Goal: Task Accomplishment & Management: Complete application form

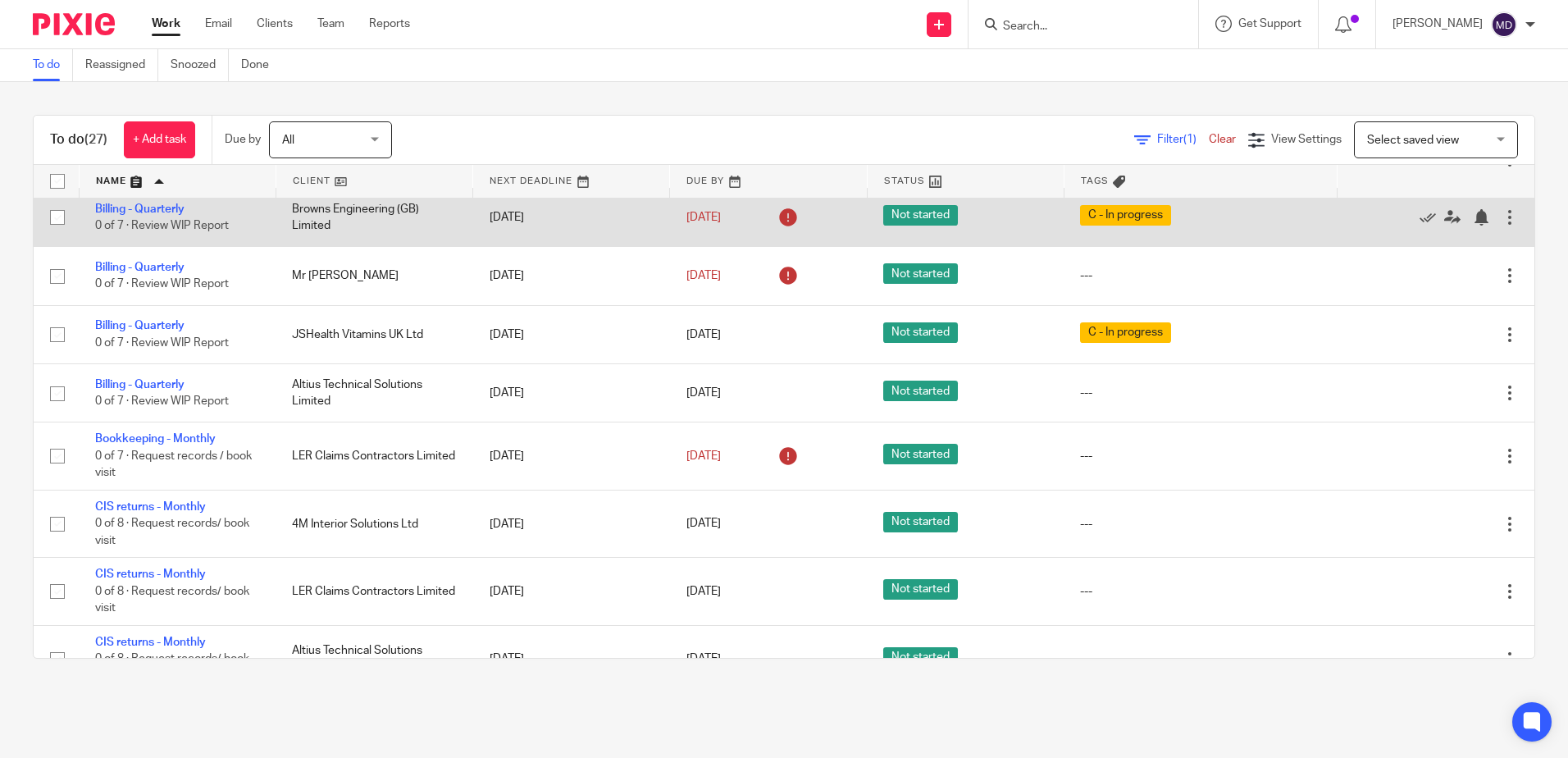
scroll to position [246, 0]
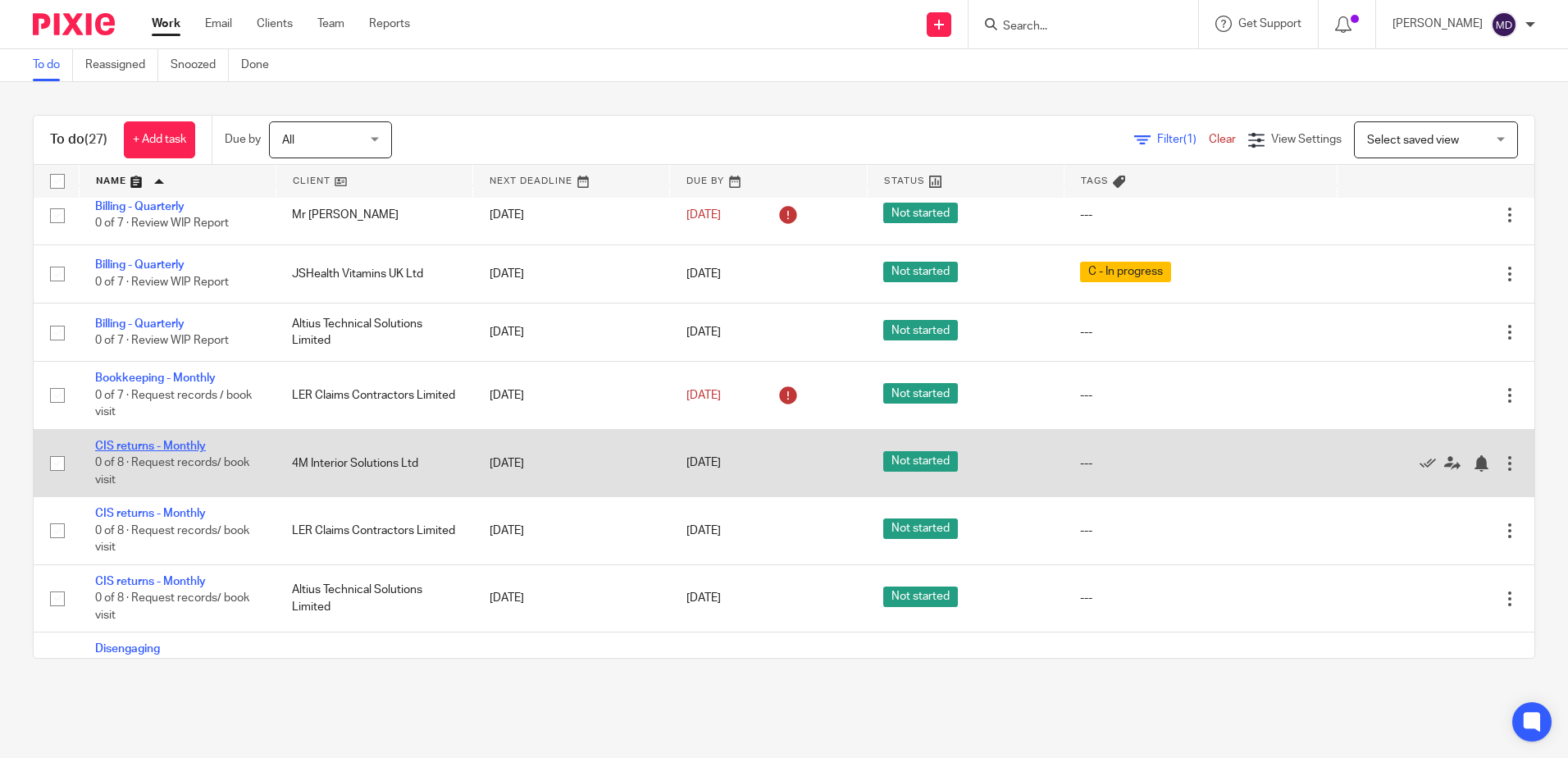
click at [167, 449] on link "CIS returns - Monthly" at bounding box center [151, 447] width 111 height 12
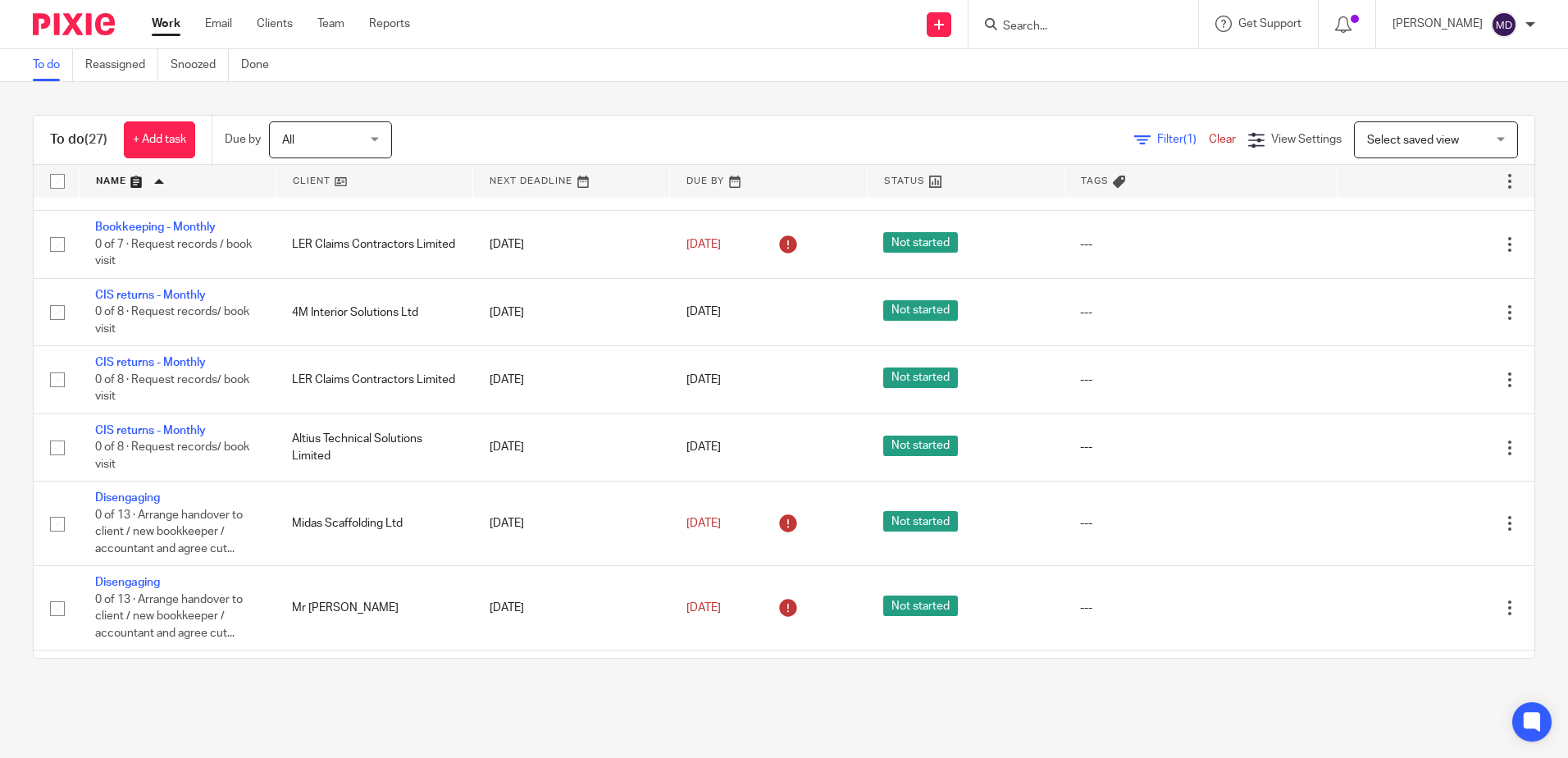
scroll to position [410, 0]
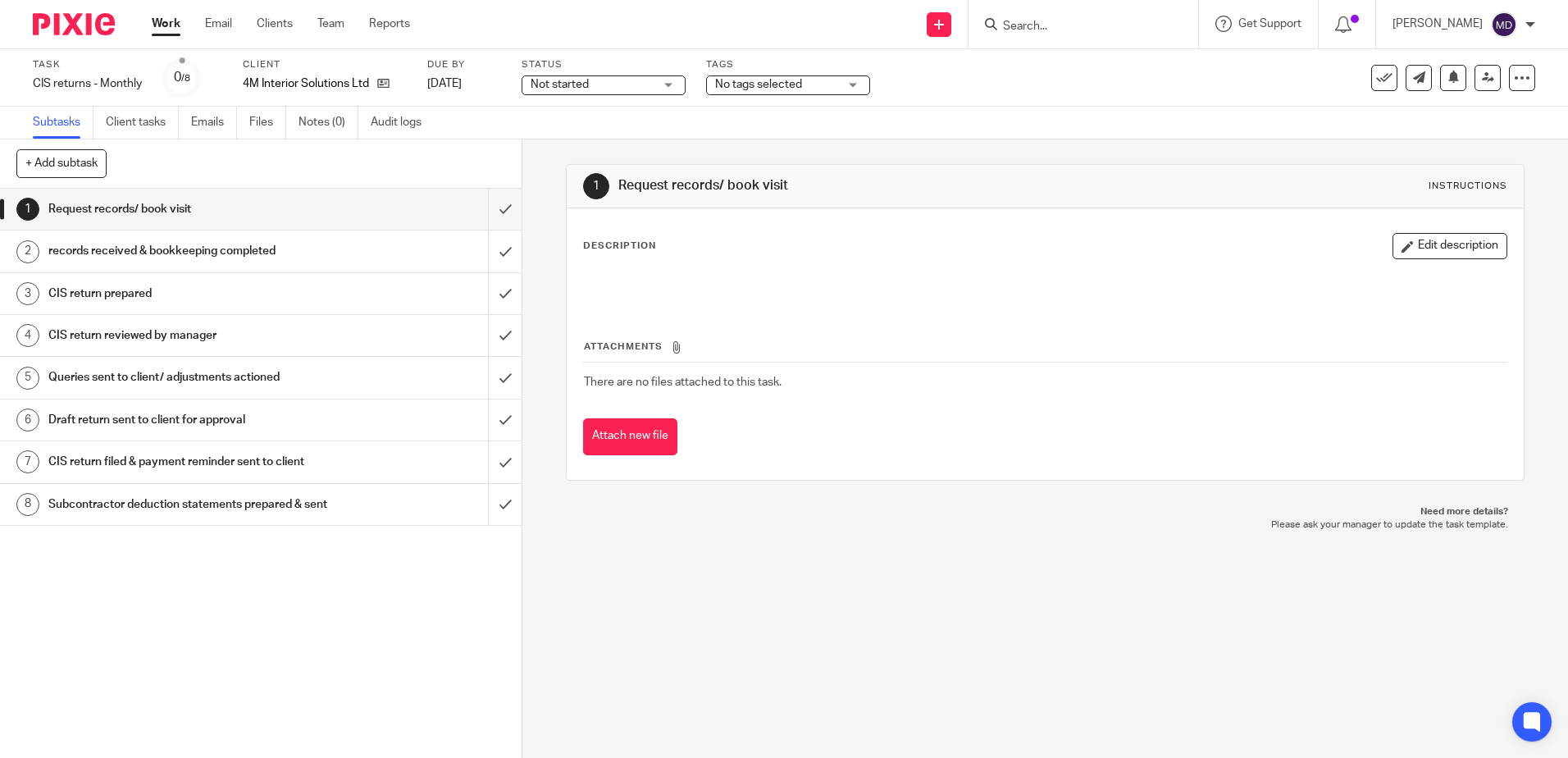
click at [843, 83] on div "No tags selected" at bounding box center [787, 85] width 164 height 20
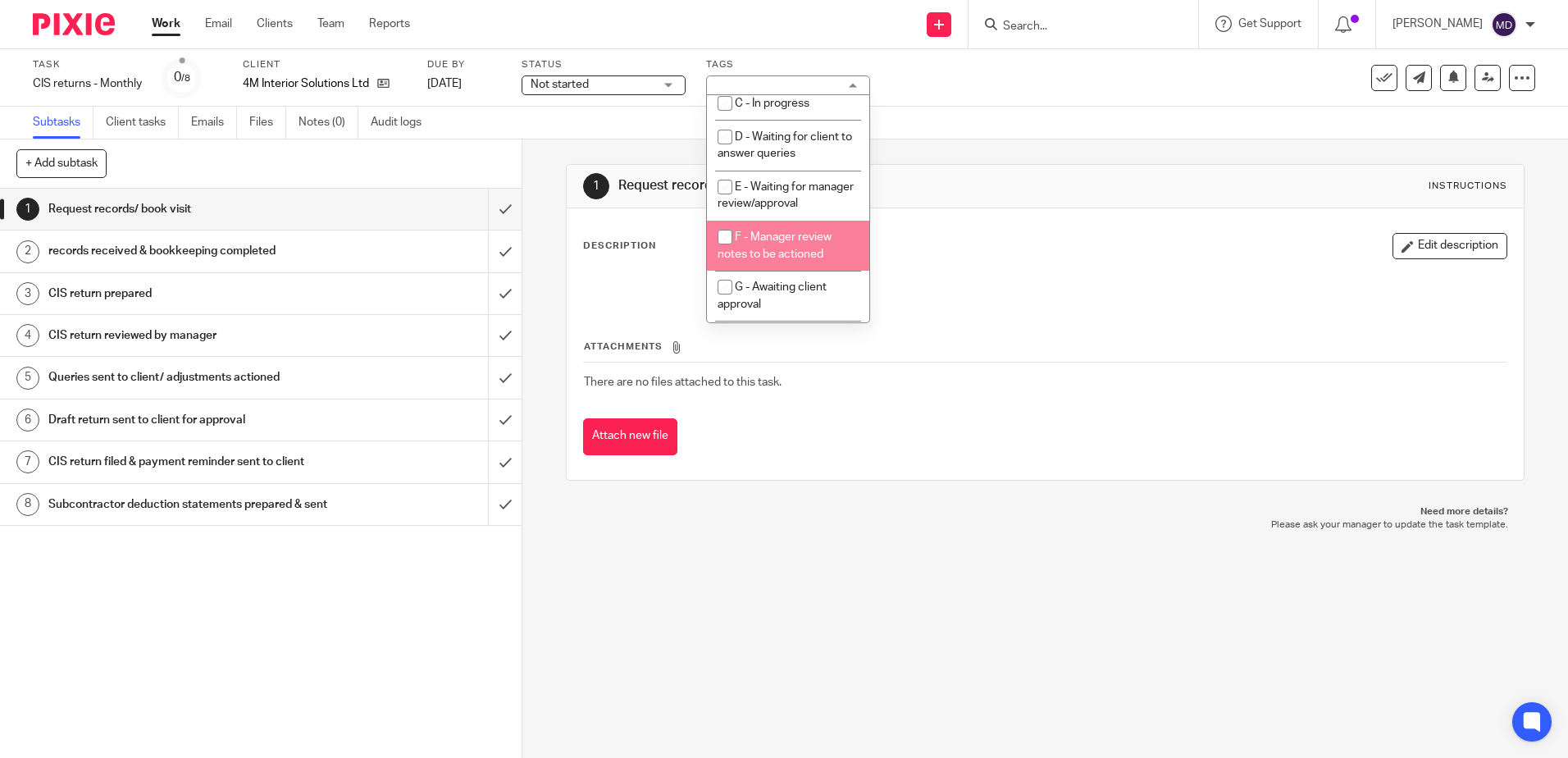
scroll to position [164, 0]
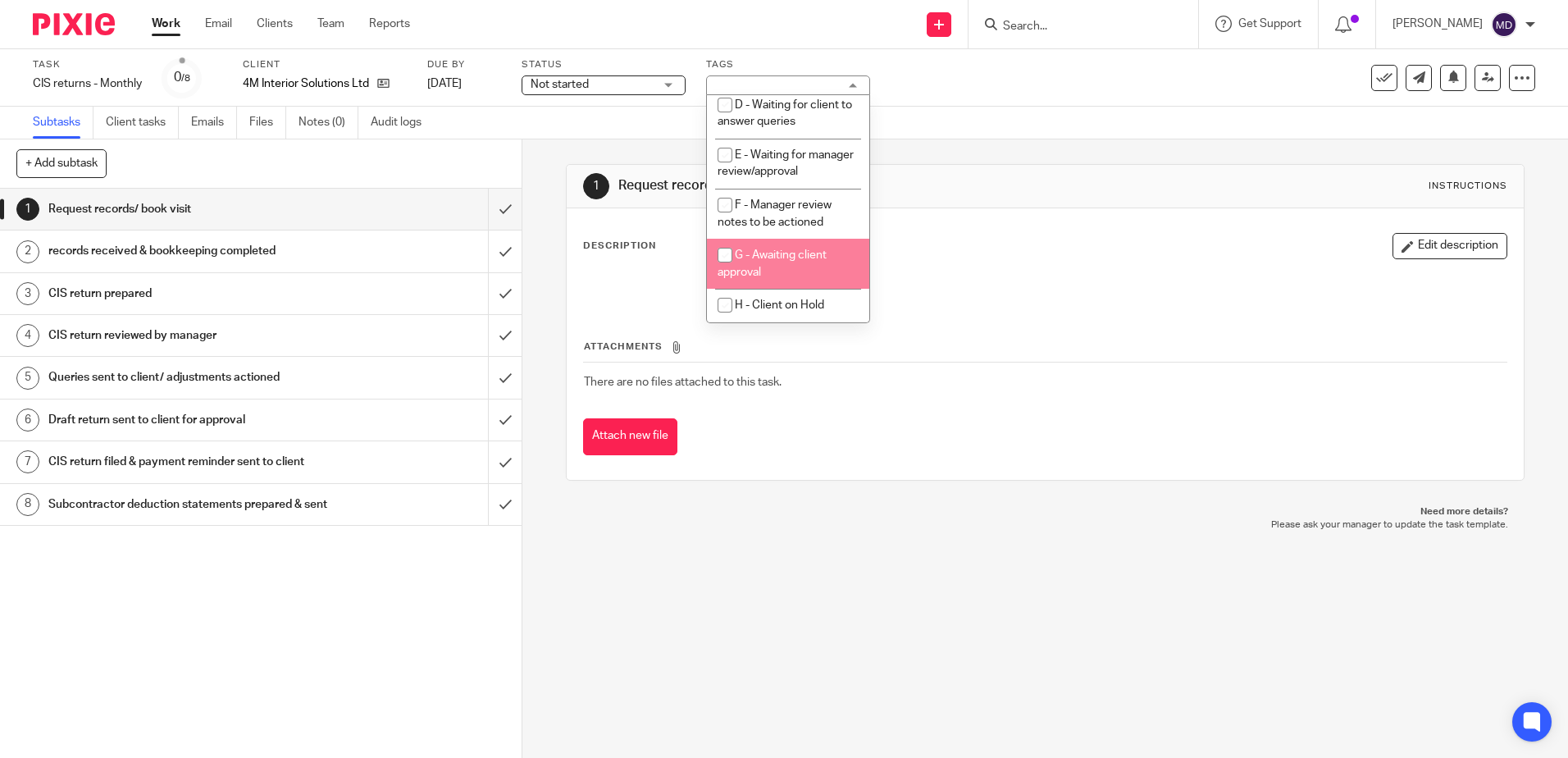
click at [797, 268] on span "G - Awaiting client approval" at bounding box center [772, 264] width 109 height 29
checkbox input "true"
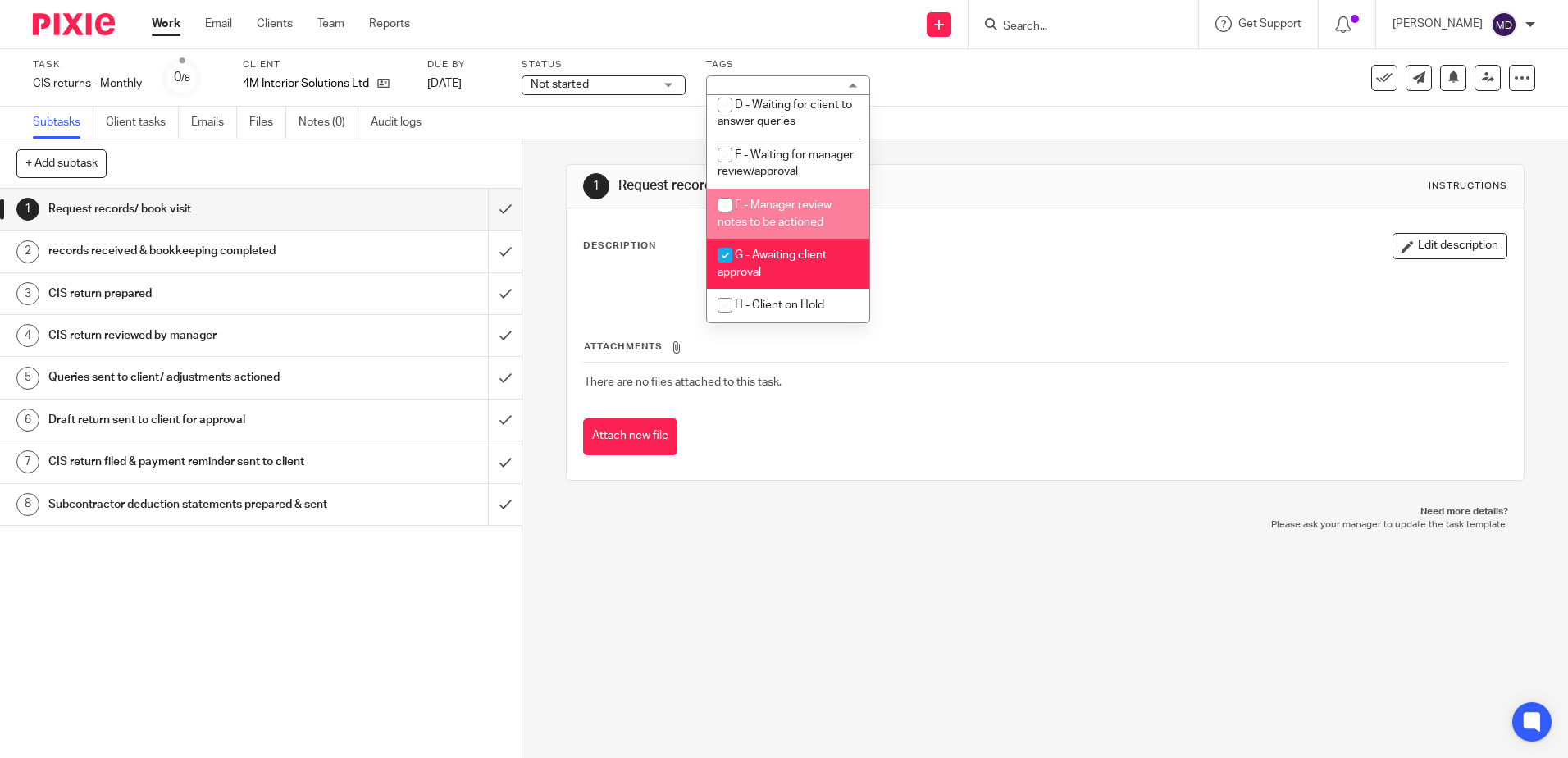
click at [1031, 98] on div "Task CIS returns - Monthly Save CIS returns - Monthly 0 /8 Client 4M Interior S…" at bounding box center [784, 78] width 1568 height 58
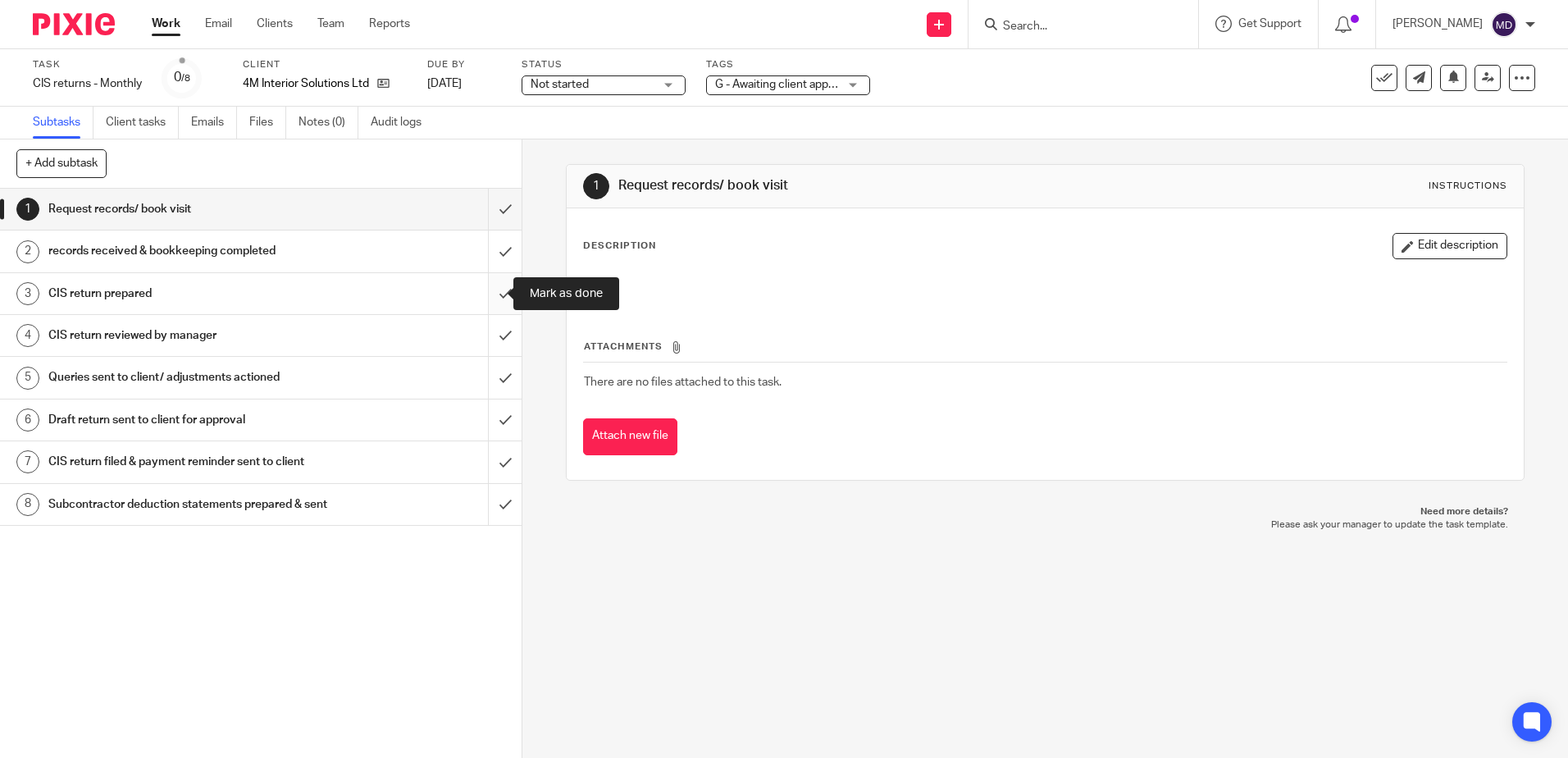
click at [492, 293] on input "submit" at bounding box center [260, 294] width 521 height 41
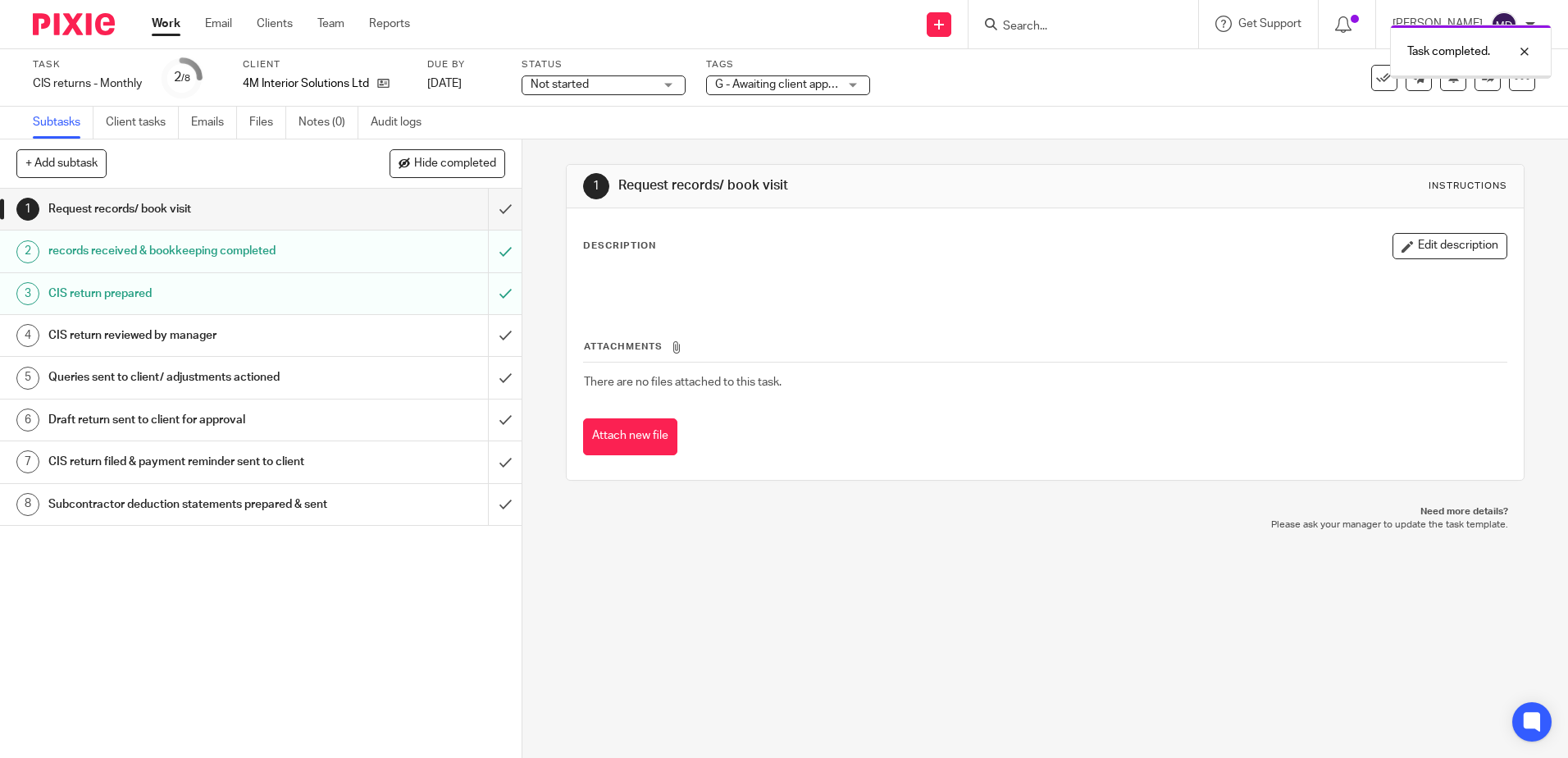
click at [484, 336] on input "submit" at bounding box center [260, 335] width 521 height 41
click at [486, 417] on input "submit" at bounding box center [260, 420] width 521 height 41
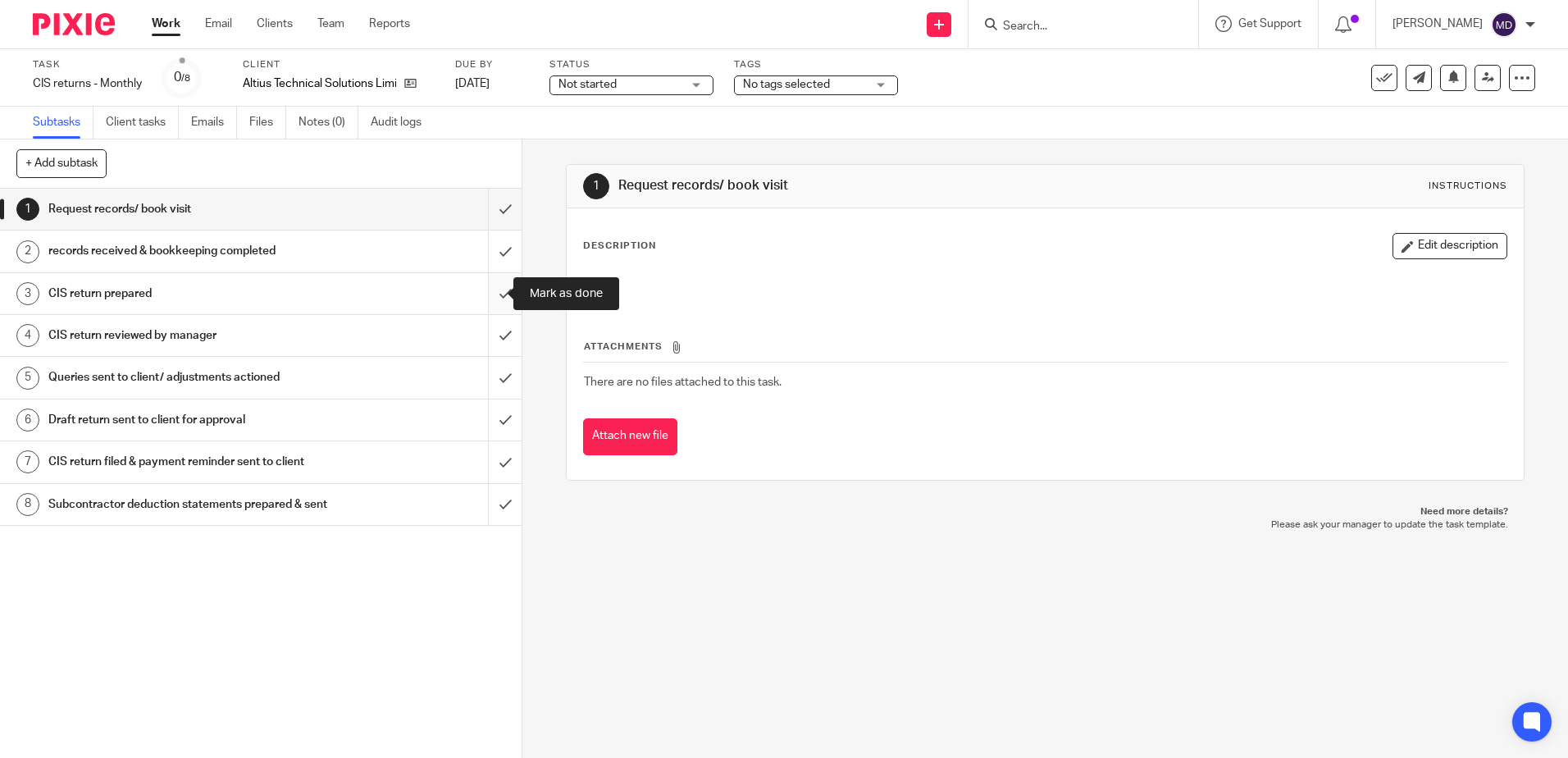
click at [486, 293] on input "submit" at bounding box center [260, 294] width 521 height 41
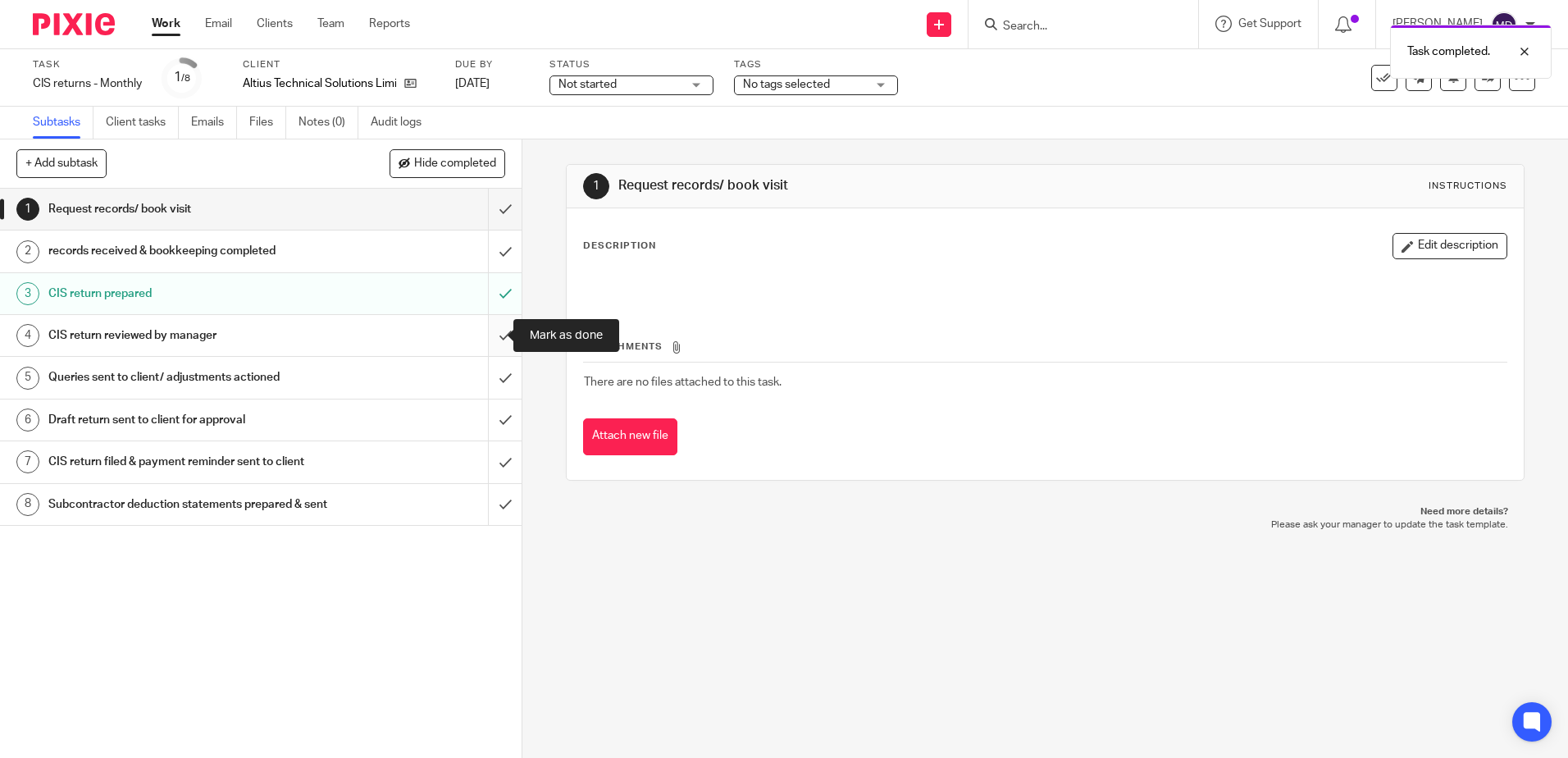
click at [494, 336] on input "submit" at bounding box center [260, 335] width 521 height 41
click at [490, 424] on input "submit" at bounding box center [260, 420] width 521 height 41
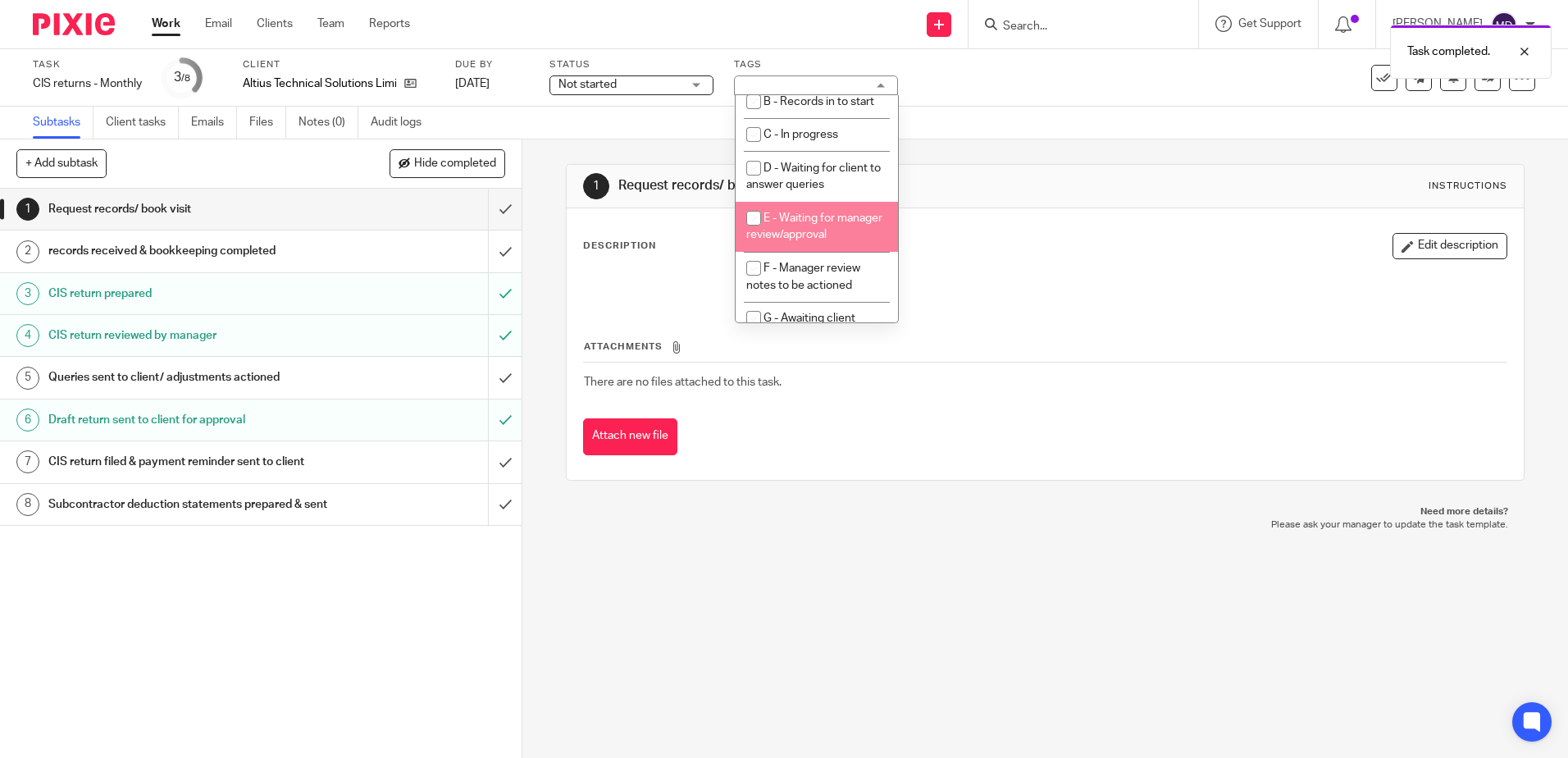
scroll to position [164, 0]
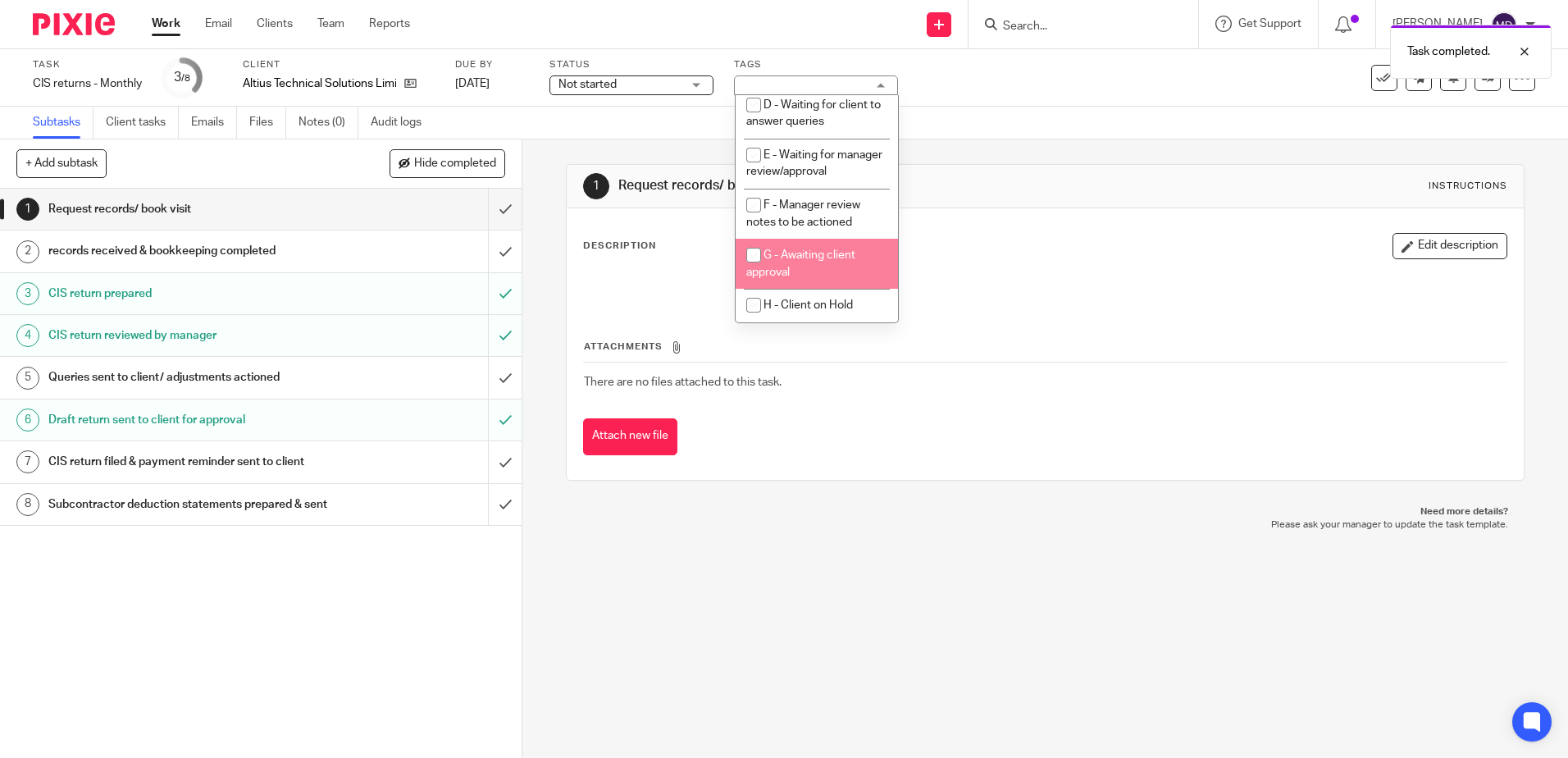
click at [843, 265] on span "G - Awaiting client approval" at bounding box center [801, 264] width 109 height 29
checkbox input "true"
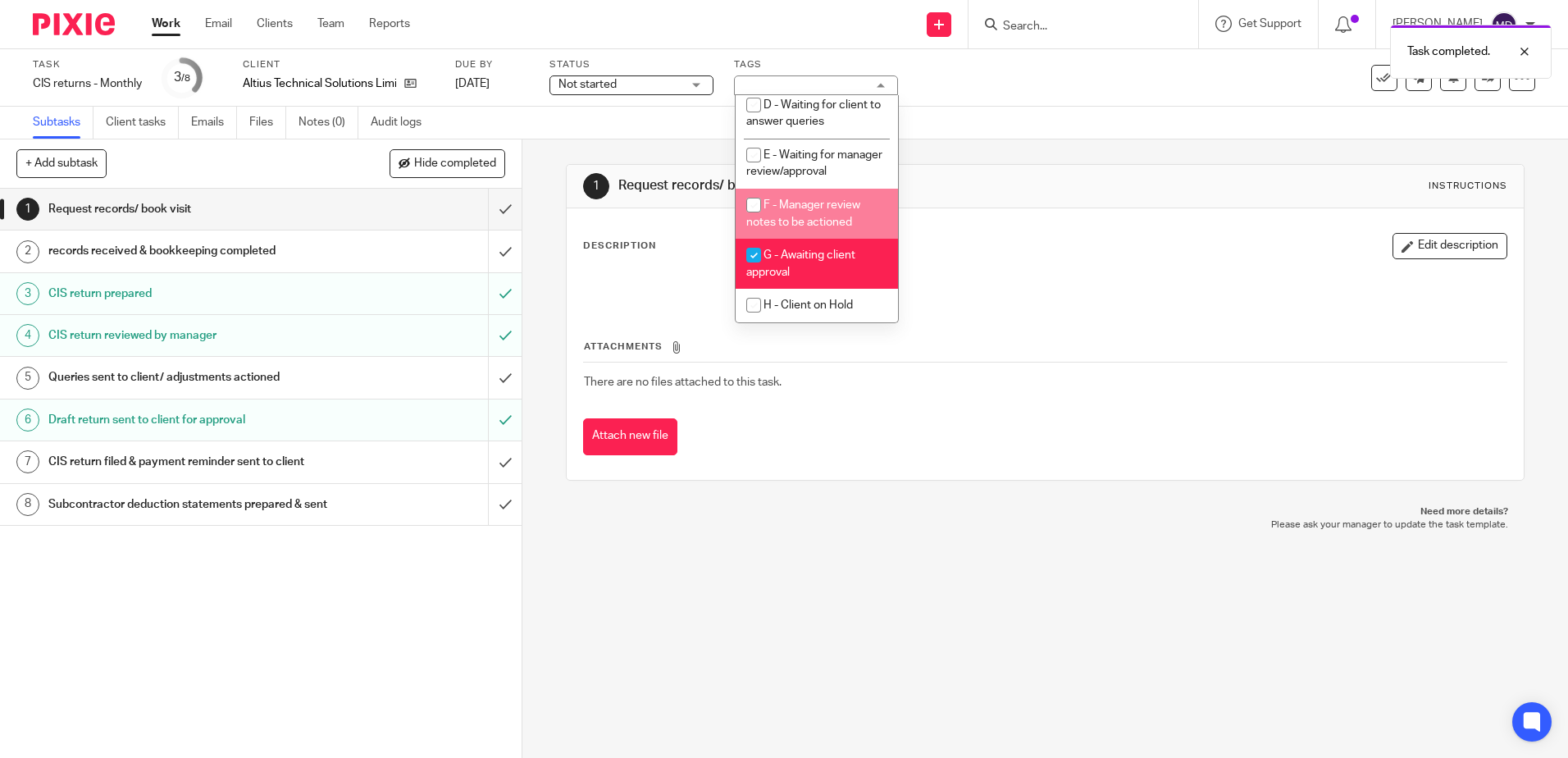
click at [1137, 71] on div "Task completed." at bounding box center [1167, 47] width 768 height 62
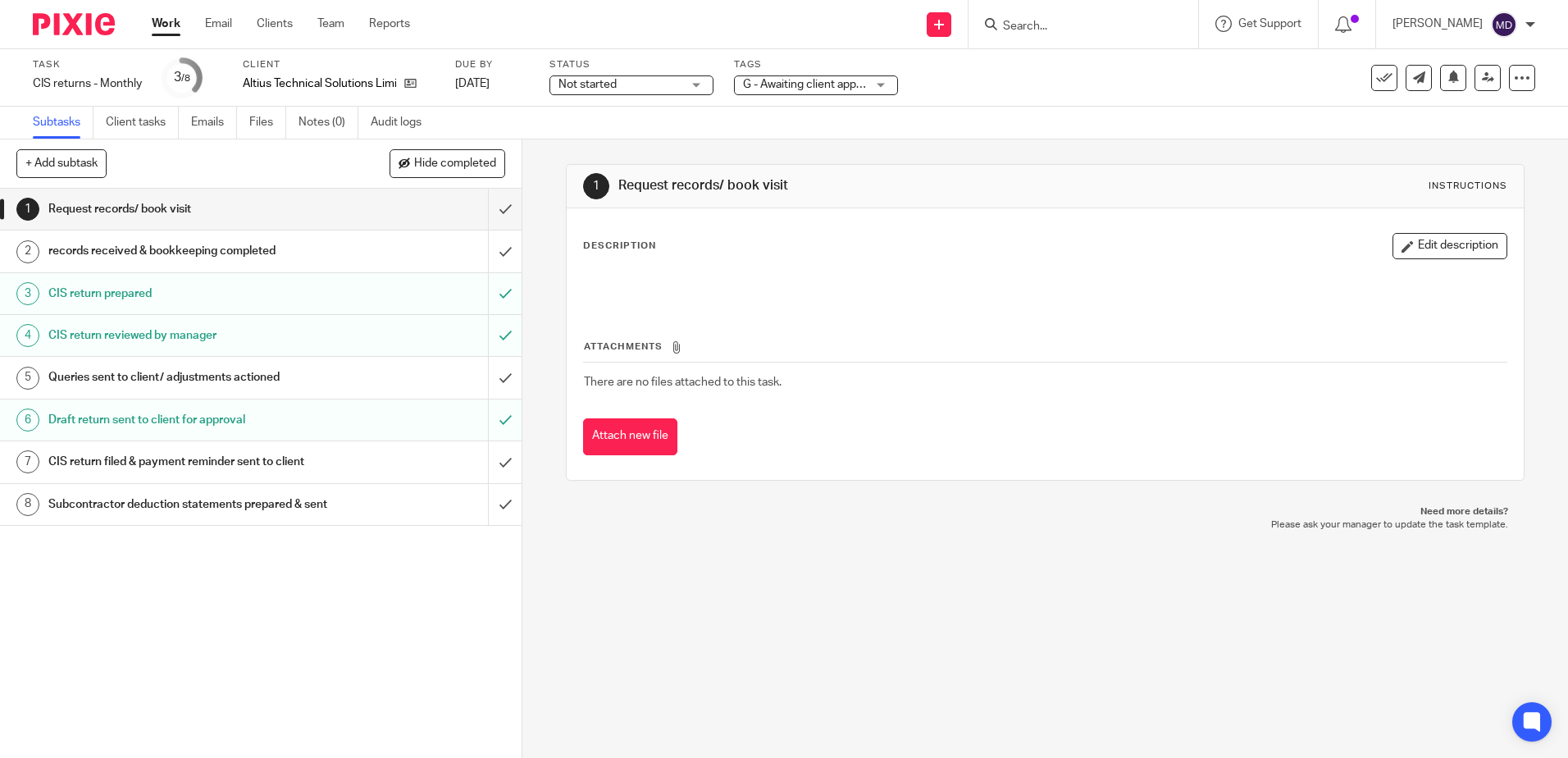
click at [164, 30] on link "Work" at bounding box center [166, 23] width 29 height 16
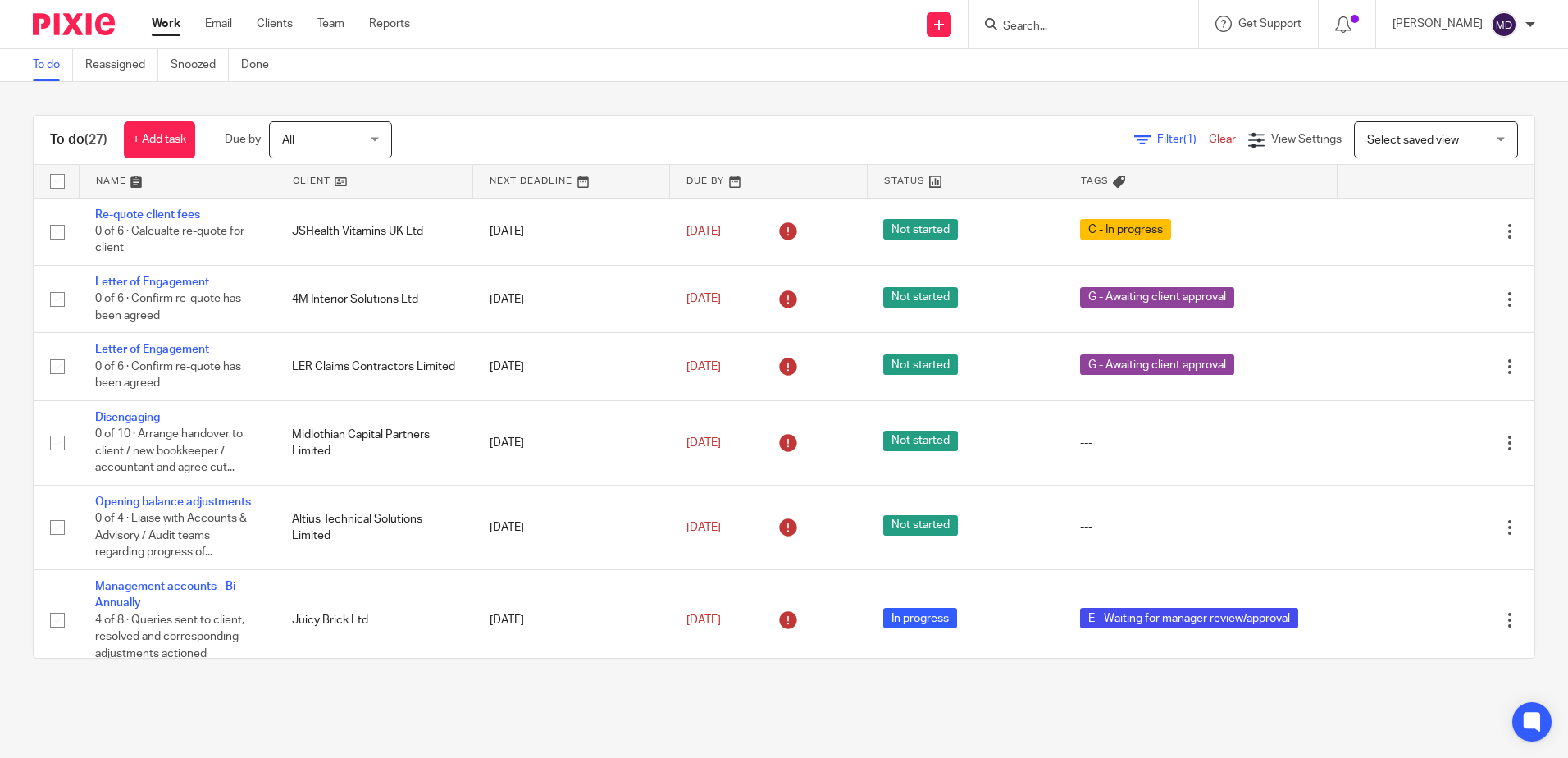
click at [111, 184] on link at bounding box center [178, 181] width 196 height 33
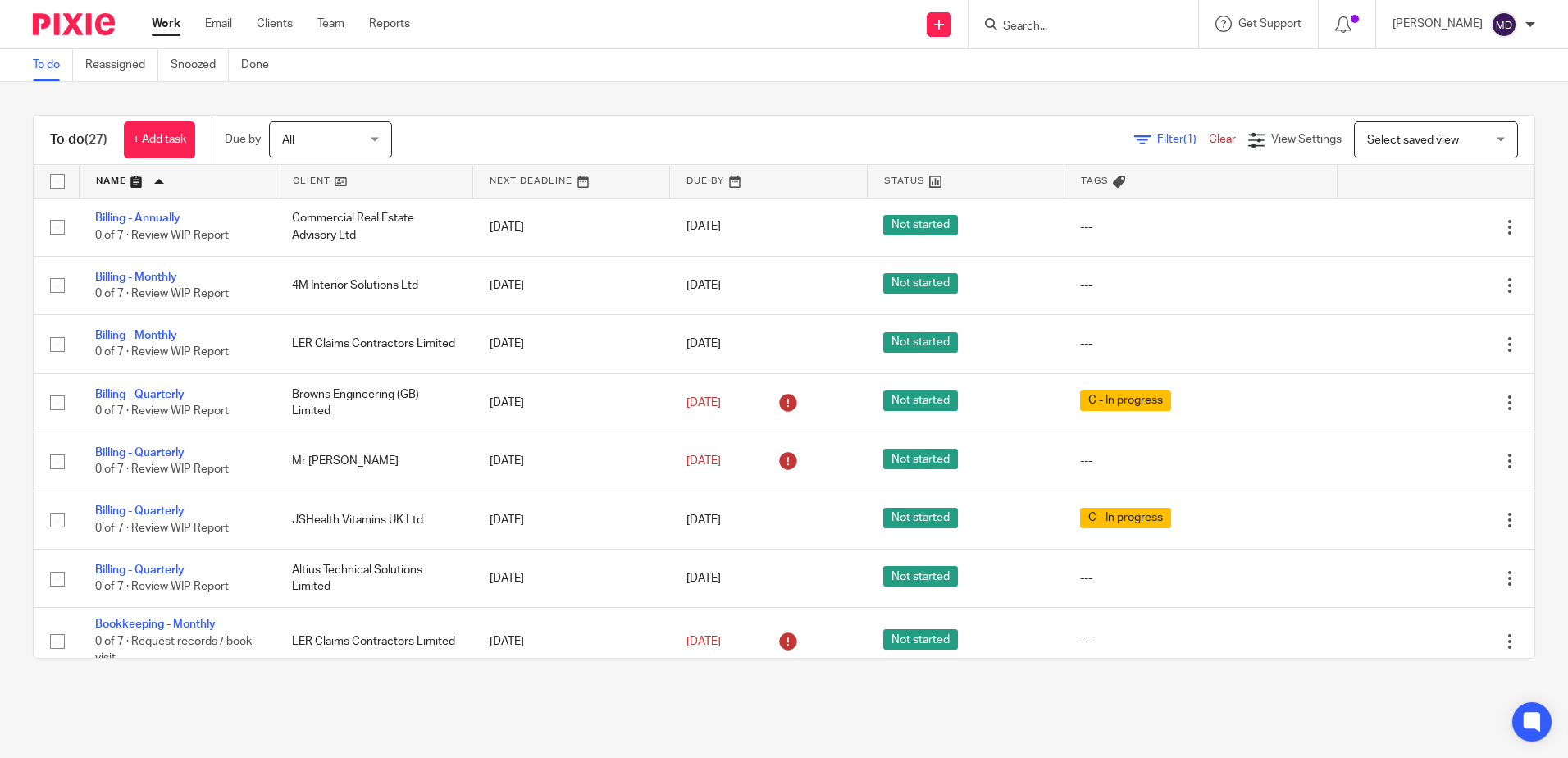
scroll to position [410, 0]
